Goal: Obtain resource: Download file/media

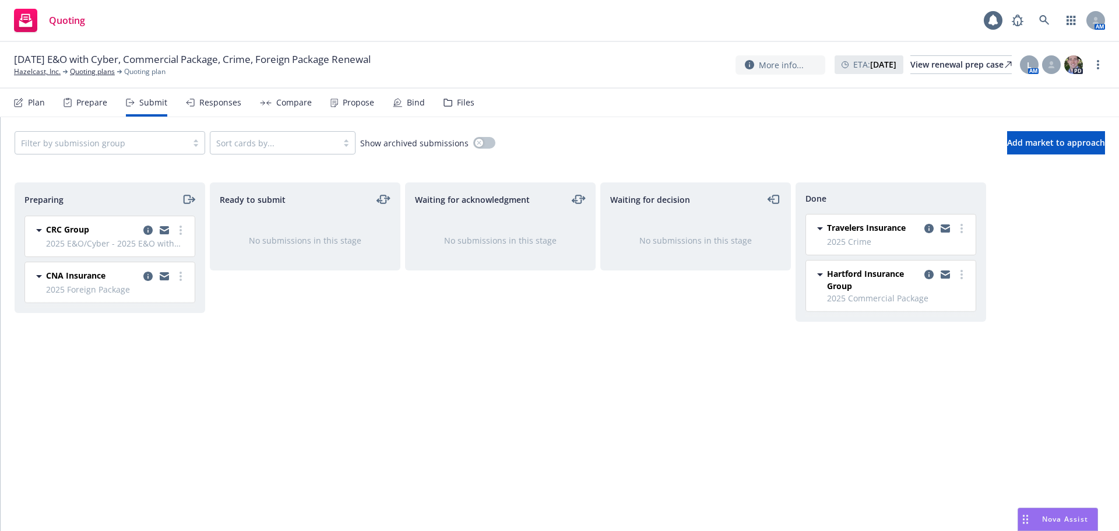
click at [463, 100] on div "Files" at bounding box center [465, 102] width 17 height 9
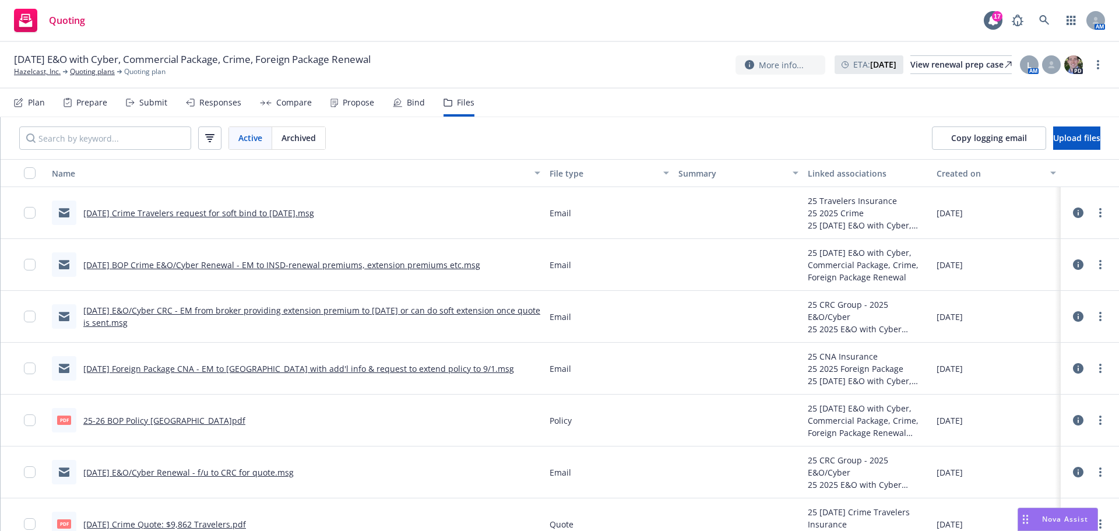
click at [152, 103] on div "Submit" at bounding box center [153, 102] width 28 height 9
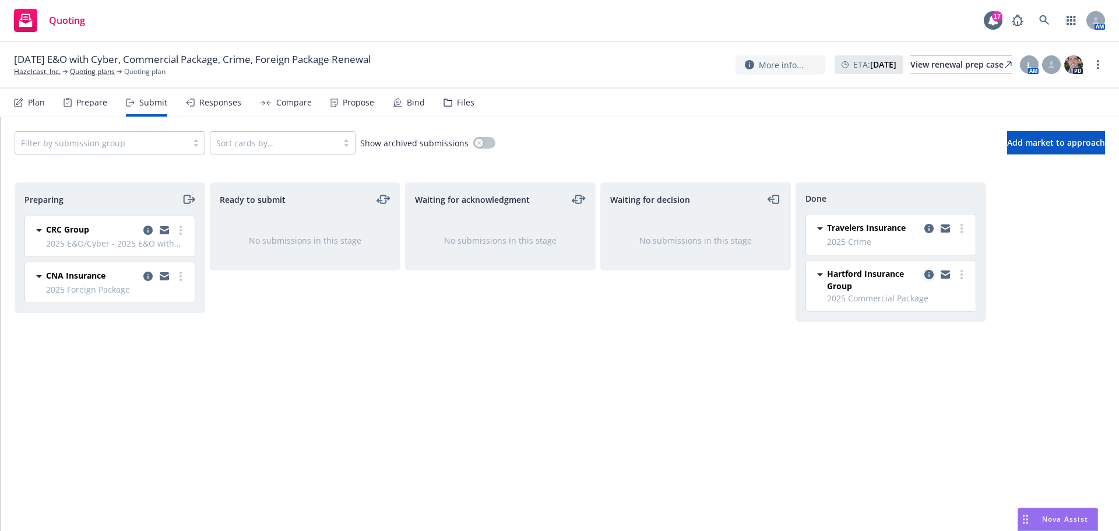
click at [930, 273] on icon "copy logging email" at bounding box center [928, 274] width 9 height 9
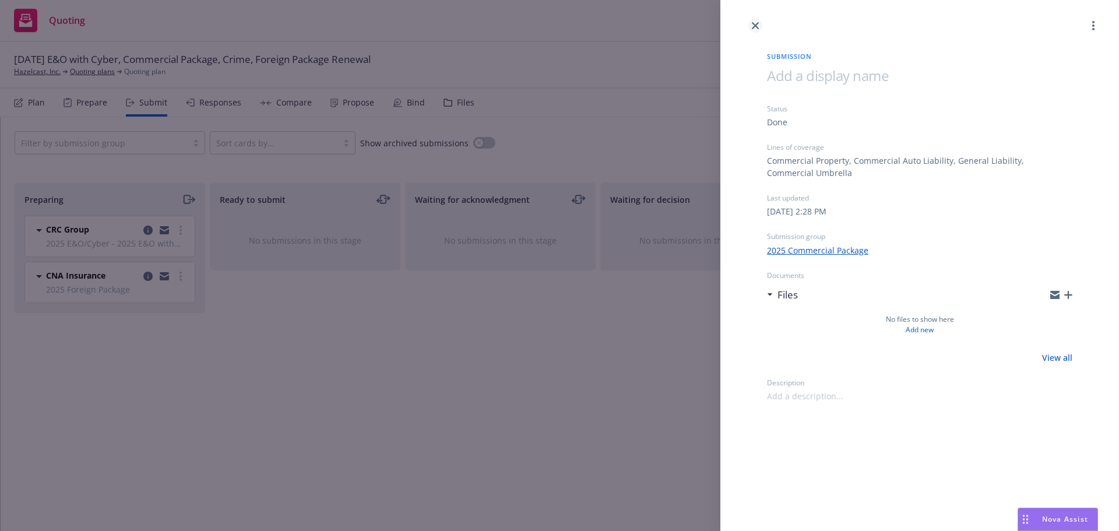
click at [755, 25] on icon "close" at bounding box center [755, 25] width 7 height 7
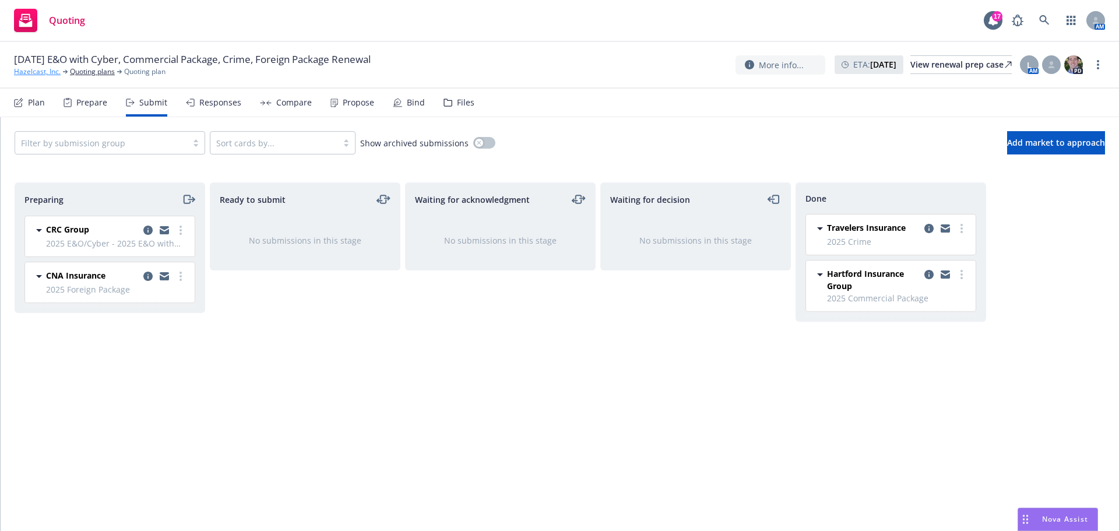
click at [39, 71] on link "Hazelcast, Inc." at bounding box center [37, 71] width 47 height 10
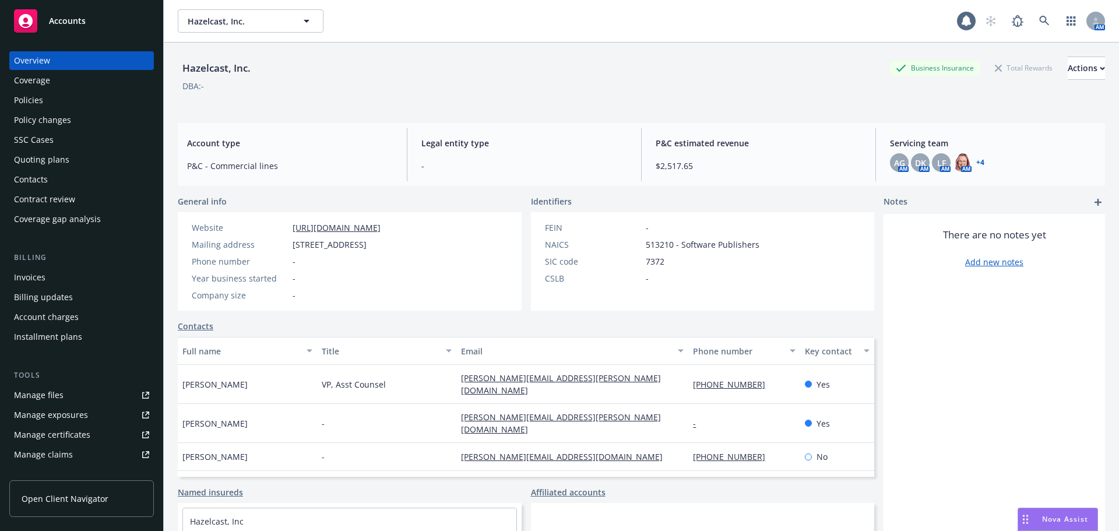
click at [46, 99] on div "Policies" at bounding box center [81, 100] width 135 height 19
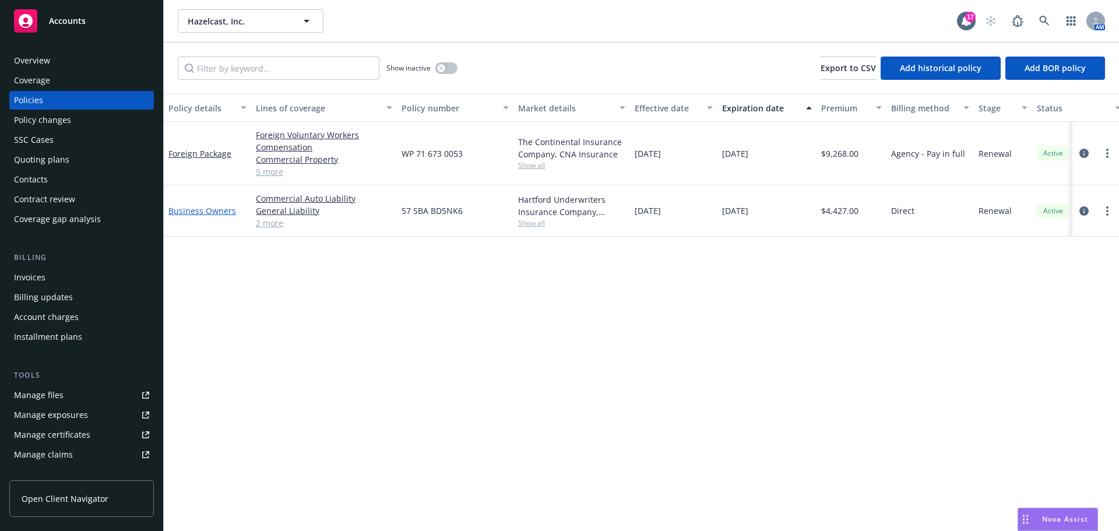
click at [212, 212] on link "Business Owners" at bounding box center [202, 210] width 68 height 11
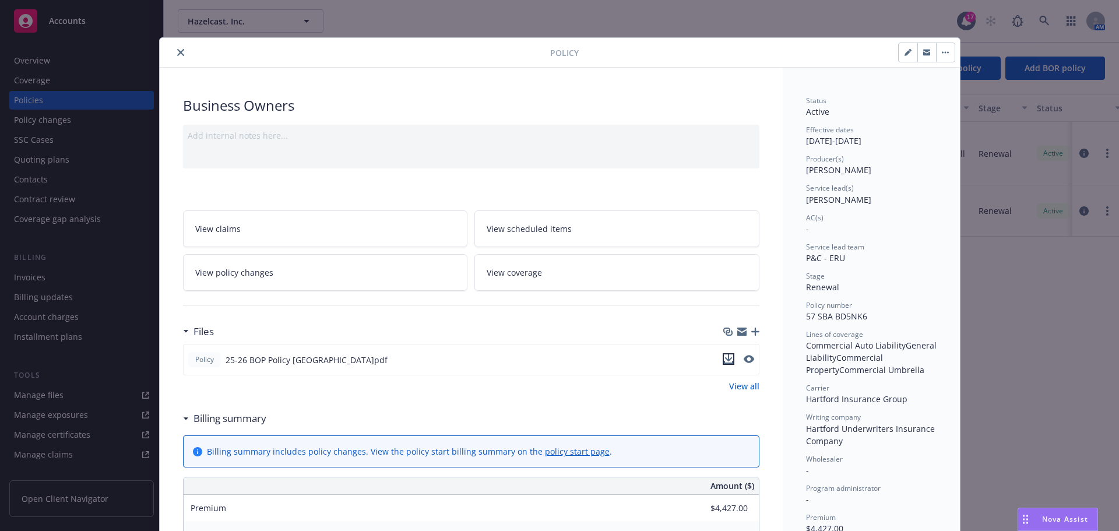
click at [724, 358] on icon "download file" at bounding box center [728, 358] width 9 height 9
click at [177, 50] on icon "close" at bounding box center [180, 52] width 7 height 7
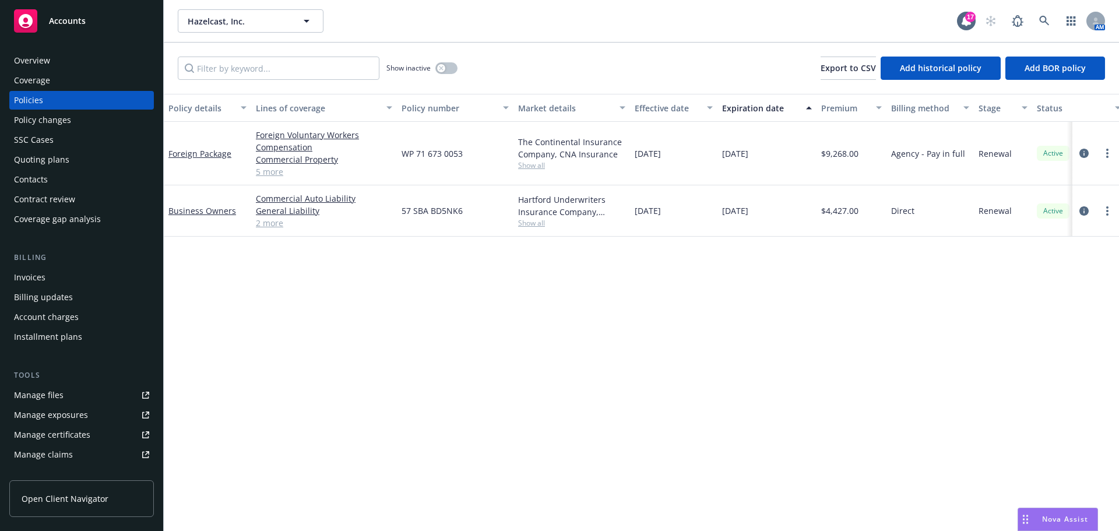
click at [65, 157] on div "Quoting plans" at bounding box center [41, 159] width 55 height 19
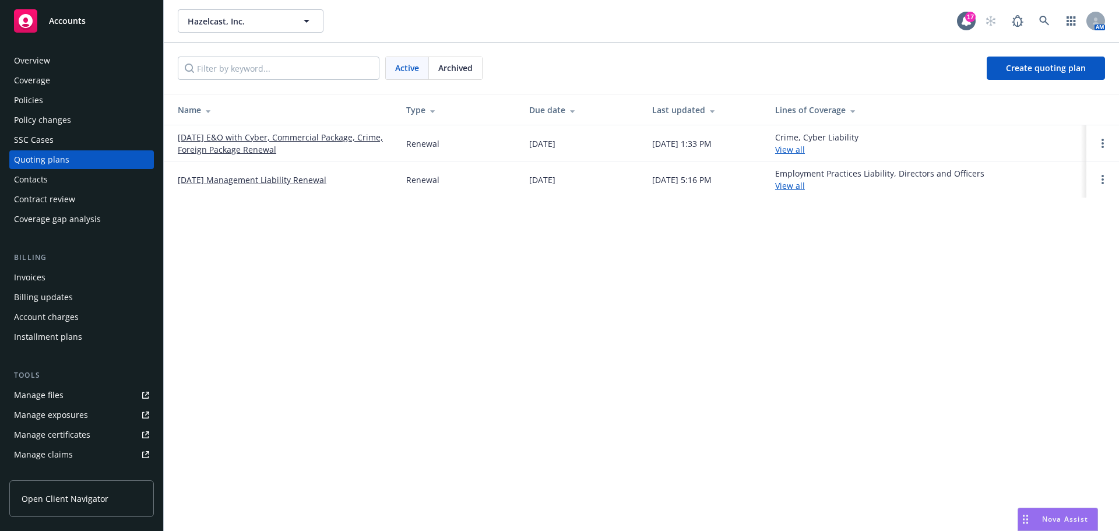
click at [235, 150] on link "[DATE] E&O with Cyber, Commercial Package, Crime, Foreign Package Renewal" at bounding box center [283, 143] width 210 height 24
